Goal: Task Accomplishment & Management: Manage account settings

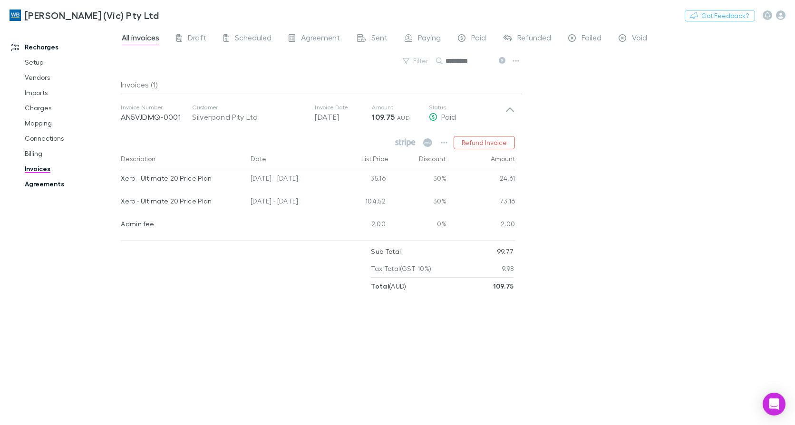
click at [52, 181] on link "Agreements" at bounding box center [70, 183] width 111 height 15
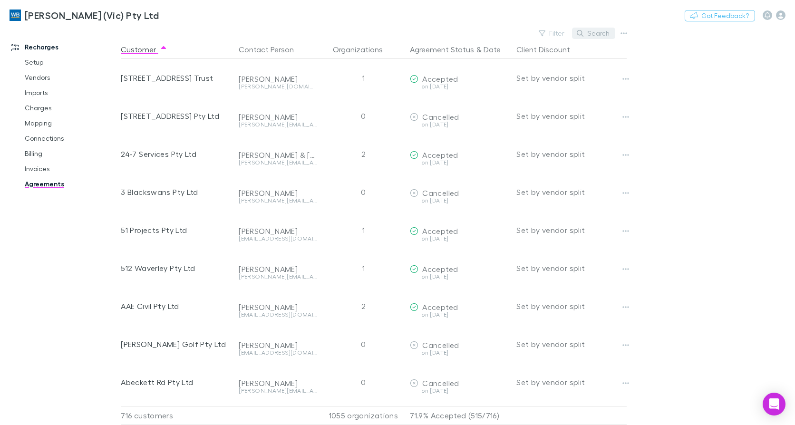
click at [595, 34] on button "Search" at bounding box center [593, 33] width 43 height 11
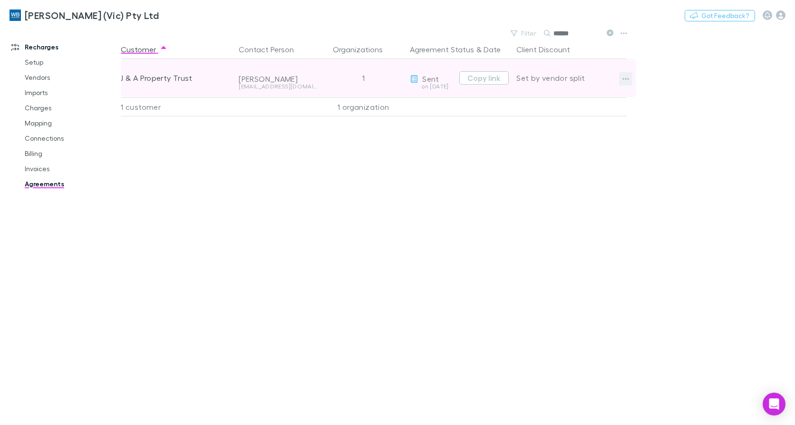
click at [627, 82] on icon "button" at bounding box center [625, 79] width 7 height 8
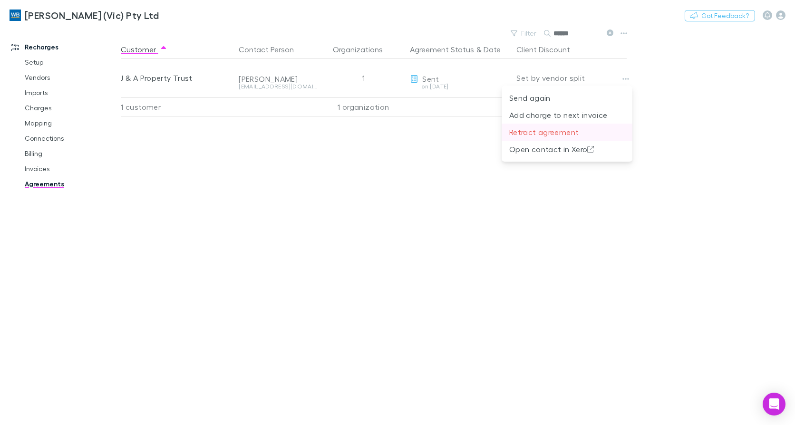
click at [551, 130] on p "Retract agreement" at bounding box center [567, 131] width 116 height 11
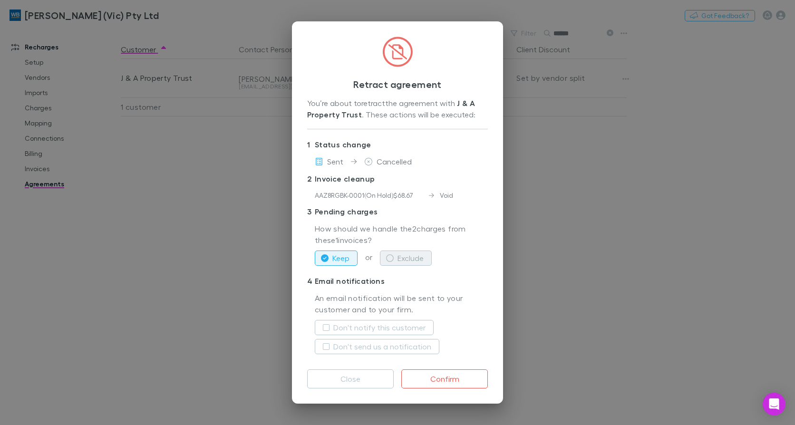
click at [393, 252] on button "Exclude" at bounding box center [406, 258] width 52 height 15
click at [360, 325] on label "Don't notify this customer" at bounding box center [379, 327] width 92 height 11
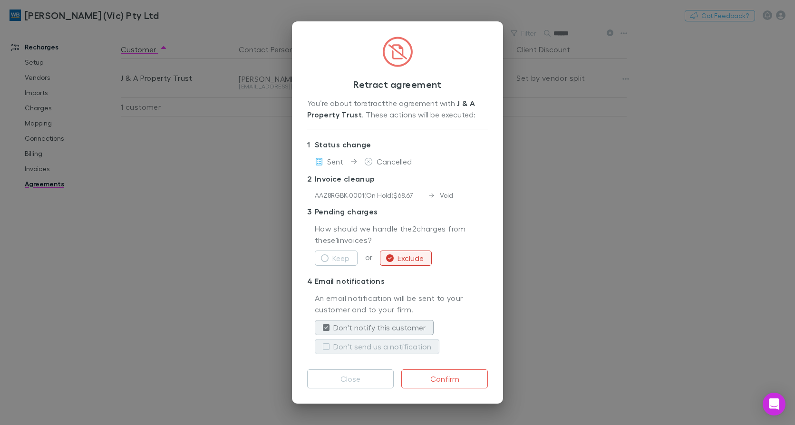
click at [363, 348] on label "Don't send us a notification" at bounding box center [382, 346] width 98 height 11
click at [448, 381] on button "Confirm" at bounding box center [444, 378] width 87 height 19
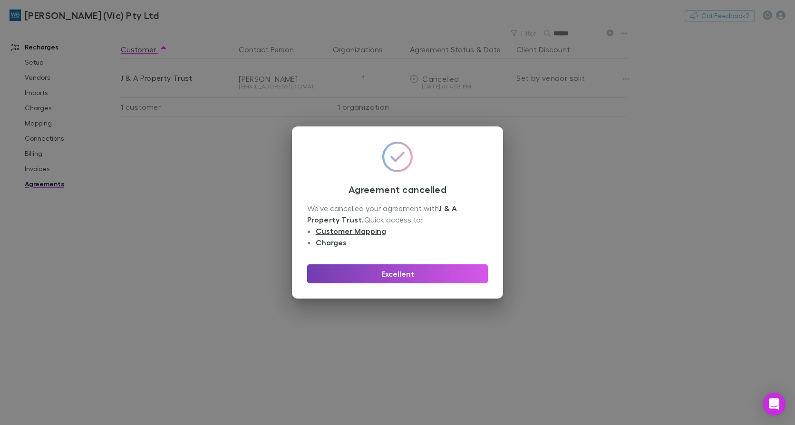
click at [403, 274] on button "Excellent" at bounding box center [397, 273] width 181 height 19
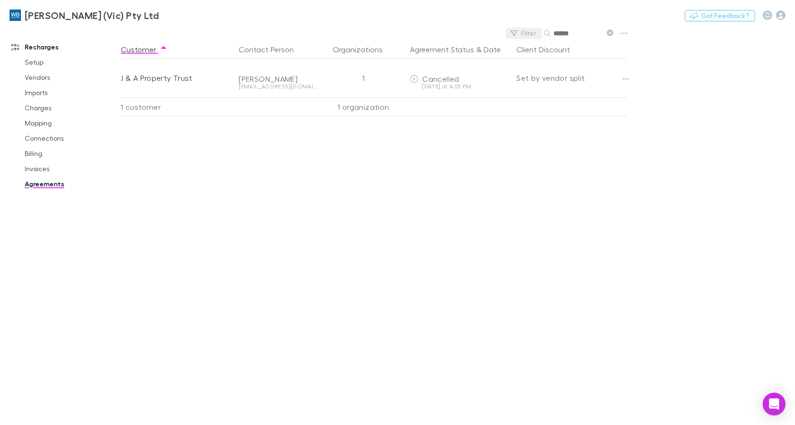
drag, startPoint x: 584, startPoint y: 36, endPoint x: 533, endPoint y: 36, distance: 51.8
click at [533, 36] on div "Filter Search ******" at bounding box center [561, 33] width 111 height 13
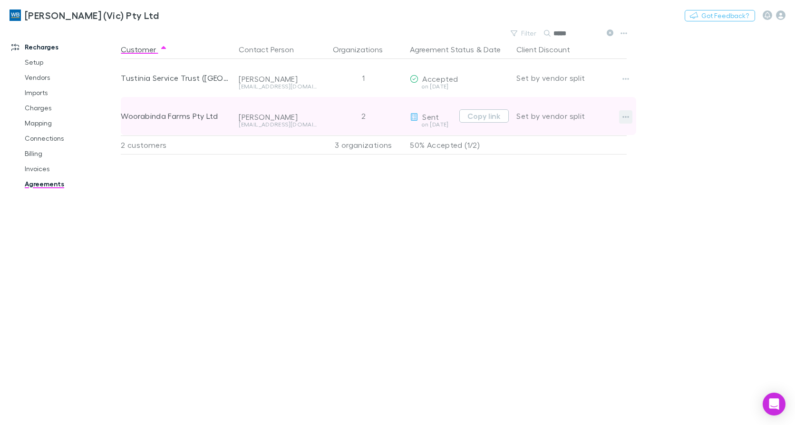
type input "*****"
click at [625, 116] on icon "button" at bounding box center [625, 117] width 7 height 8
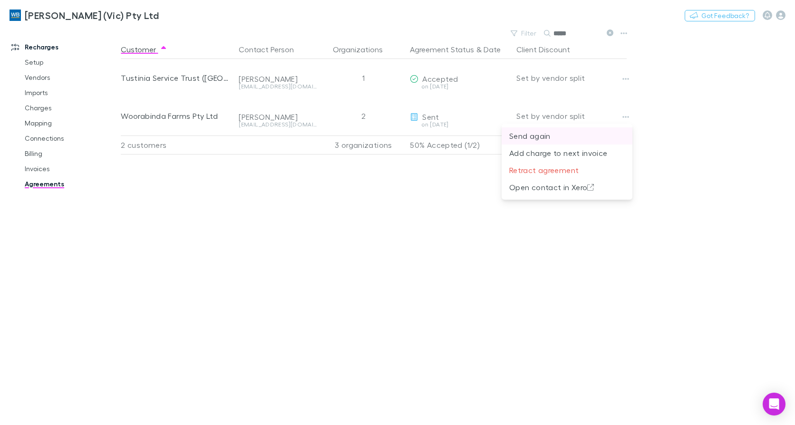
click at [543, 137] on p "Send again" at bounding box center [567, 135] width 116 height 11
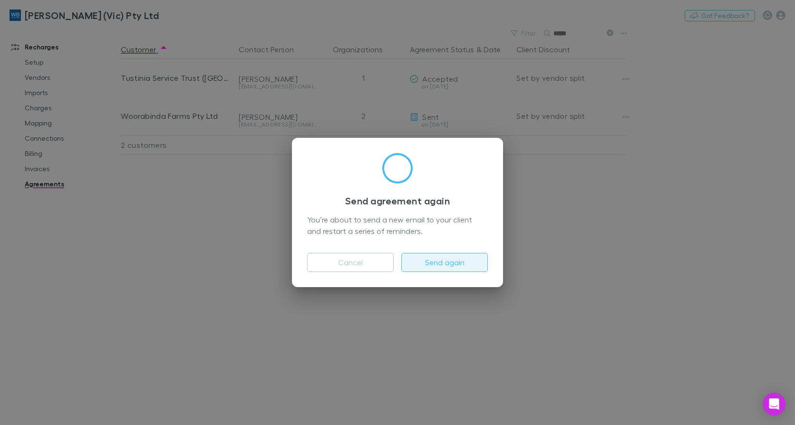
click at [452, 265] on button "Send again" at bounding box center [444, 262] width 87 height 19
